Goal: Information Seeking & Learning: Learn about a topic

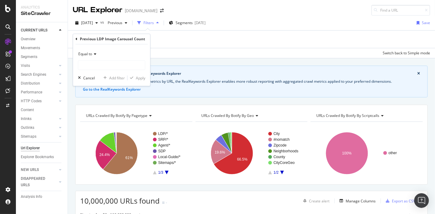
click at [88, 53] on span "Equal to" at bounding box center [85, 54] width 14 height 5
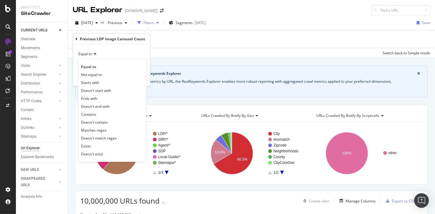
click at [176, 31] on div "Add Filter Add Filter Group" at bounding box center [251, 39] width 357 height 17
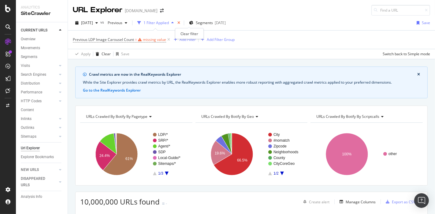
click at [180, 21] on icon "times" at bounding box center [178, 23] width 3 height 4
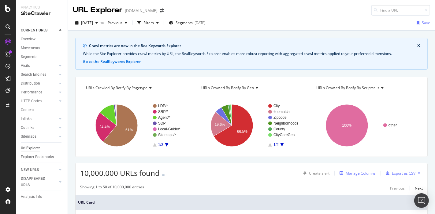
click at [343, 169] on div "Manage Columns" at bounding box center [356, 173] width 39 height 7
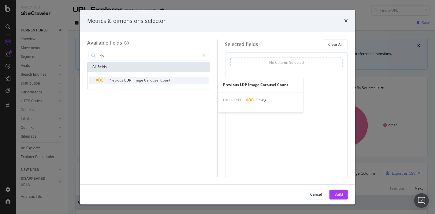
type input "ldp"
click at [150, 80] on span "Carousel" at bounding box center [152, 80] width 16 height 5
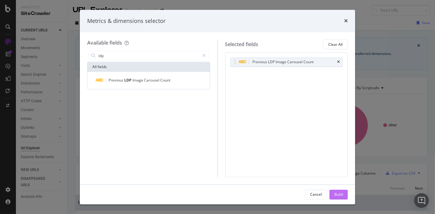
click at [332, 169] on button "Build" at bounding box center [338, 195] width 18 height 10
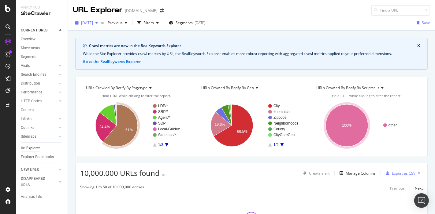
click at [100, 24] on div "button" at bounding box center [96, 23] width 7 height 4
click at [294, 38] on div "Crawl metrics are now in the RealKeywords Explorer While the Site Explorer prov…" at bounding box center [251, 54] width 352 height 32
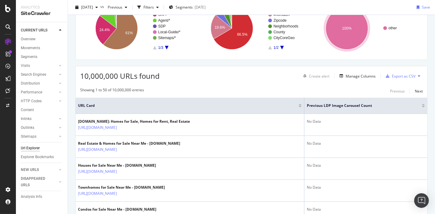
scroll to position [61, 0]
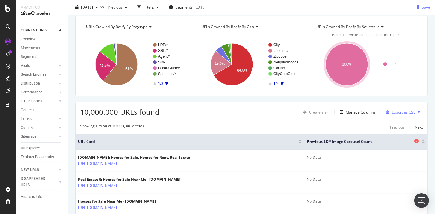
click at [358, 140] on span "Previous LDP Image Carousel Count" at bounding box center [360, 142] width 106 height 6
click at [358, 142] on div at bounding box center [423, 143] width 3 height 2
